Goal: Task Accomplishment & Management: Manage account settings

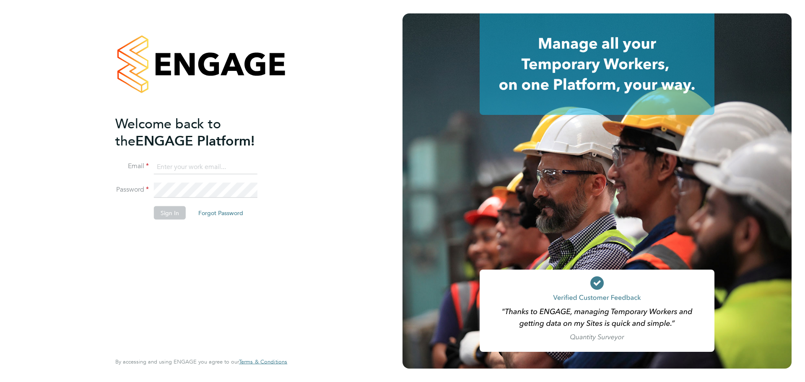
type input "[EMAIL_ADDRESS][DOMAIN_NAME]"
click at [176, 212] on button "Sign In" at bounding box center [170, 212] width 32 height 13
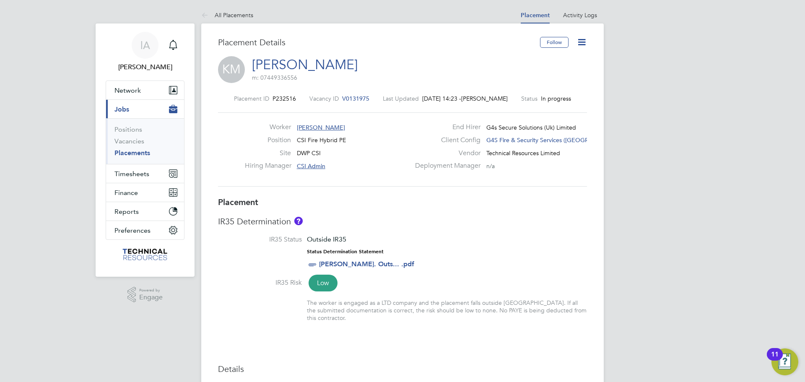
drag, startPoint x: 141, startPoint y: 154, endPoint x: 146, endPoint y: 151, distance: 5.8
click at [141, 154] on link "Placements" at bounding box center [132, 153] width 36 height 8
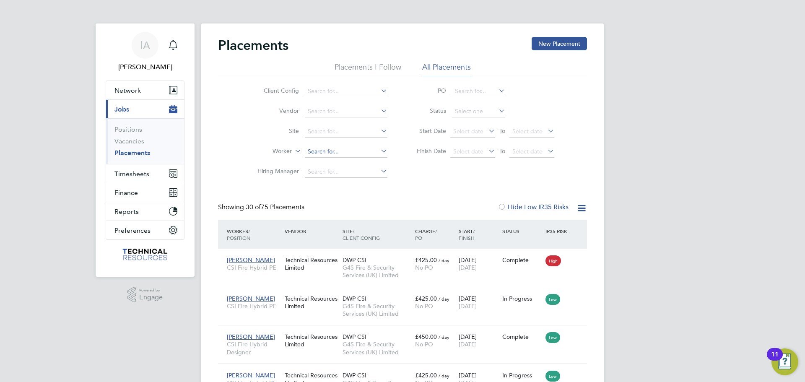
click at [346, 153] on input at bounding box center [346, 152] width 83 height 12
type input "whall"
click at [328, 151] on input at bounding box center [346, 152] width 83 height 12
click at [345, 161] on li "Ashley Whall" at bounding box center [356, 163] width 104 height 11
type input "[PERSON_NAME]"
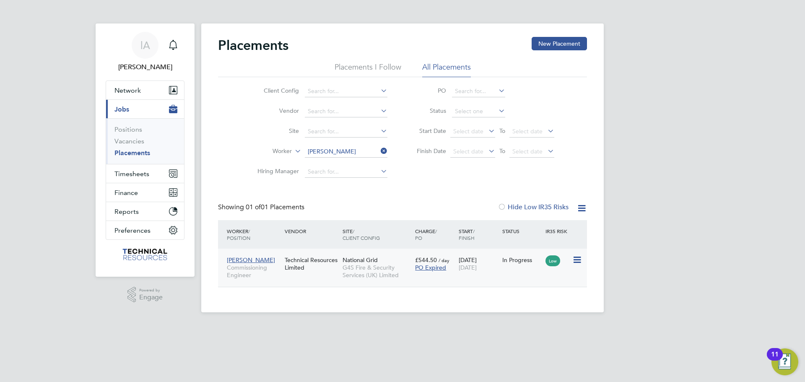
click at [304, 274] on div "Technical Resources Limited" at bounding box center [312, 263] width 58 height 23
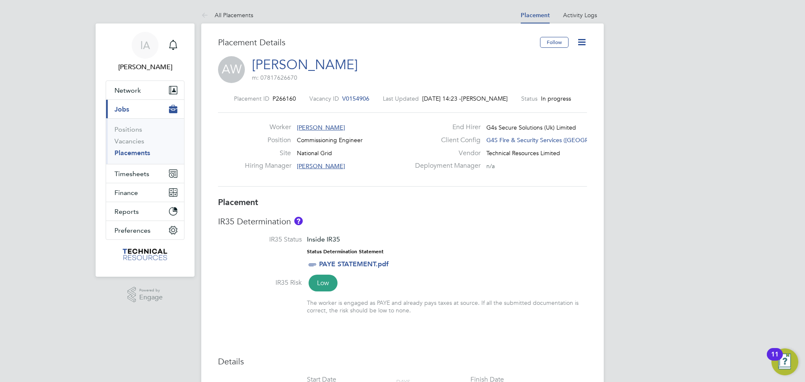
scroll to position [4, 4]
click at [578, 41] on icon at bounding box center [582, 42] width 10 height 10
click at [555, 59] on li "Edit Placement e" at bounding box center [555, 62] width 62 height 12
type input "Steve Walker"
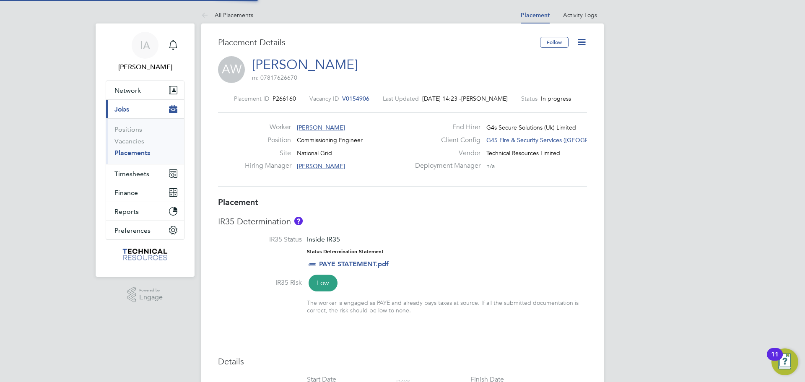
type input "13 Jan 2025"
type input "30 Sep 2025"
type input "08:00"
type input "18:00"
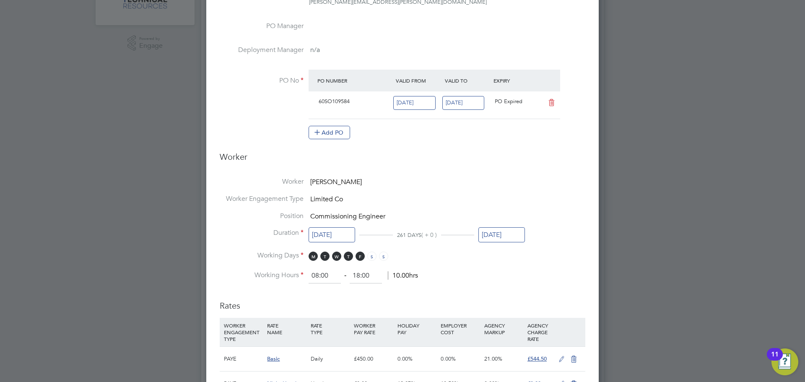
click at [512, 234] on input "30 Sep 2025" at bounding box center [502, 235] width 47 height 16
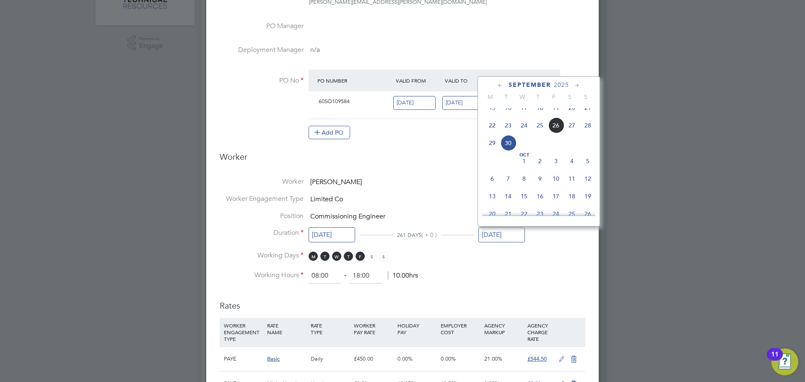
click at [576, 84] on icon at bounding box center [577, 85] width 8 height 9
drag, startPoint x: 554, startPoint y: 136, endPoint x: 561, endPoint y: 136, distance: 7.1
click at [554, 133] on span "10" at bounding box center [556, 125] width 16 height 16
type input "10 Oct 2025"
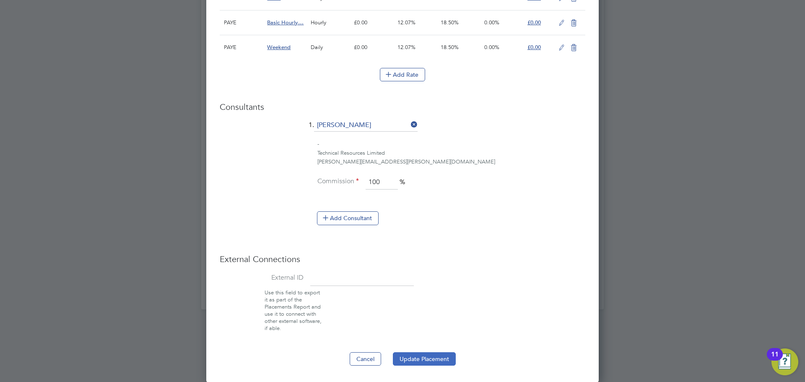
click at [436, 359] on button "Update Placement" at bounding box center [424, 358] width 63 height 13
